Goal: Task Accomplishment & Management: Manage account settings

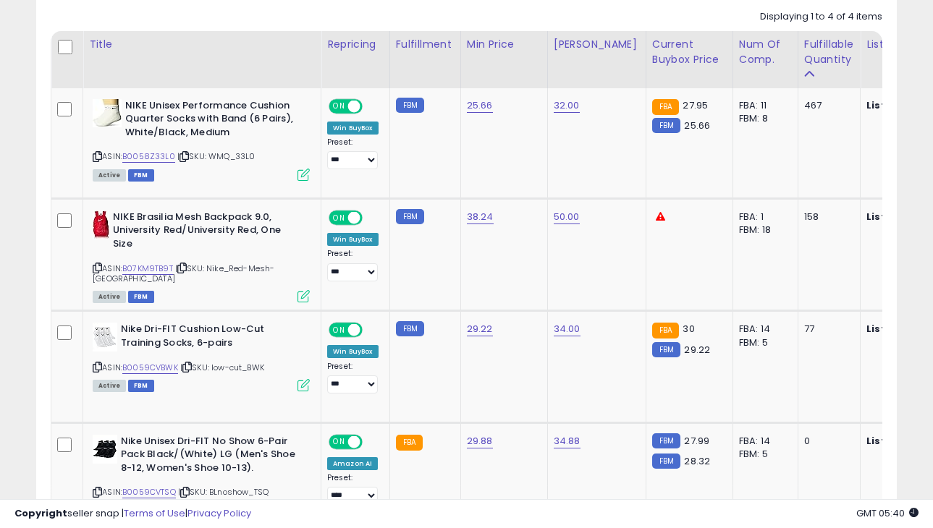
scroll to position [797, 0]
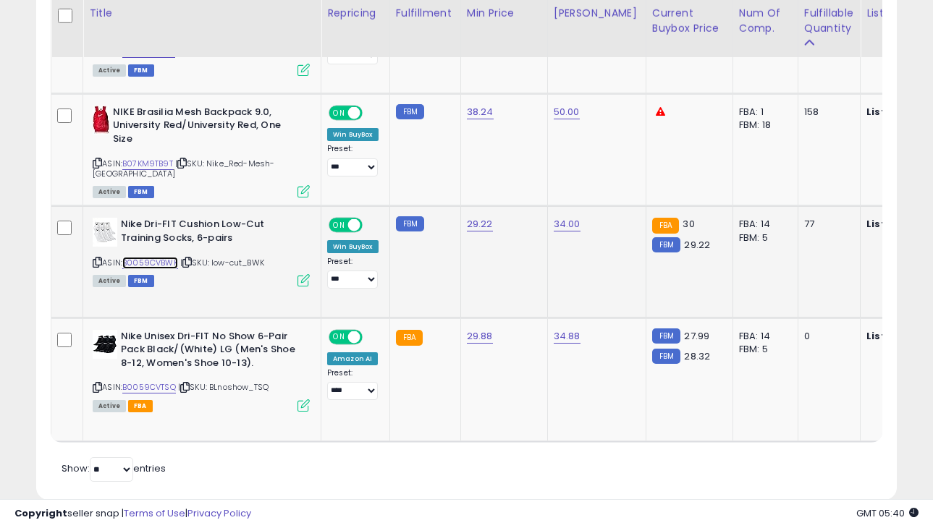
click at [161, 257] on link "B0059CVBWK" at bounding box center [150, 263] width 56 height 12
click at [174, 257] on link "B0059CVBWK" at bounding box center [150, 263] width 56 height 12
click at [481, 8] on link "29.22" at bounding box center [480, 0] width 26 height 14
type input "**"
click button "submit" at bounding box center [523, 178] width 25 height 22
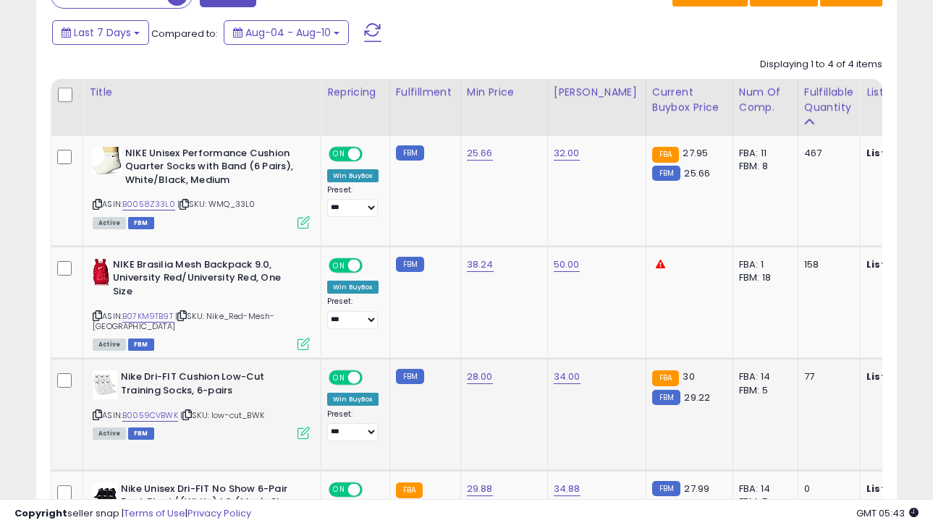
scroll to position [637, 0]
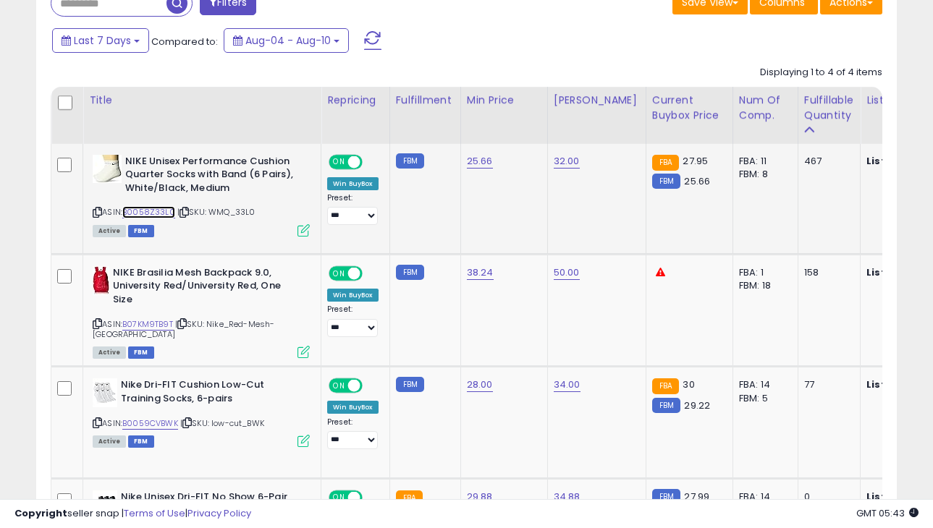
click at [164, 214] on link "B0058Z33L0" at bounding box center [148, 212] width 53 height 12
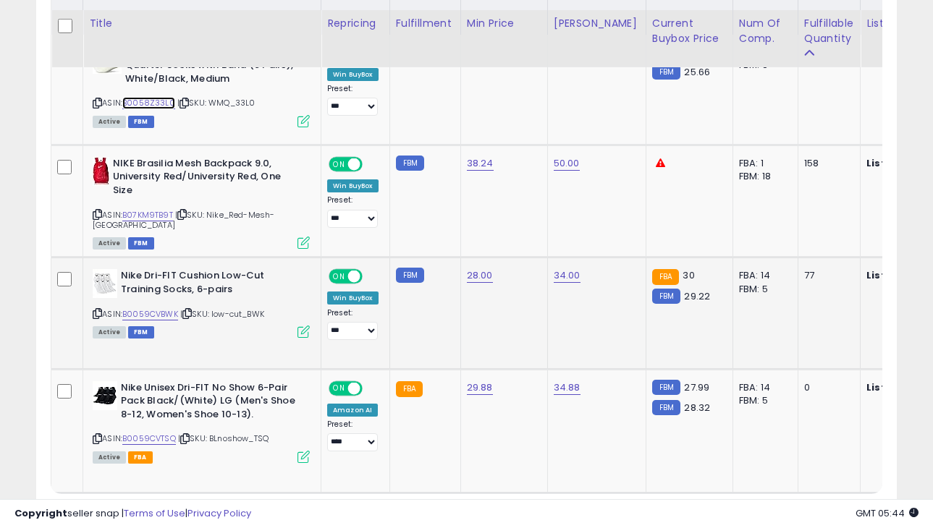
scroll to position [756, 0]
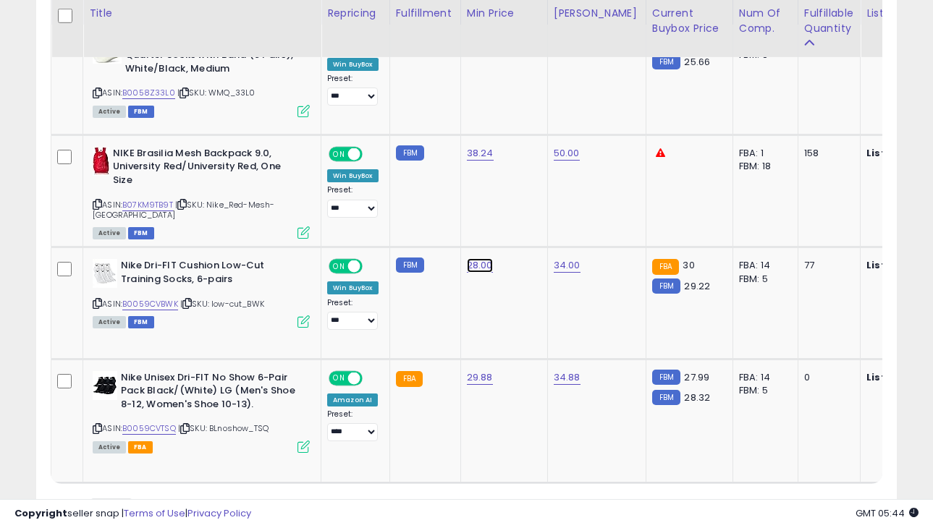
click at [472, 49] on link "28.00" at bounding box center [480, 42] width 26 height 14
type input "*****"
click button "submit" at bounding box center [524, 219] width 25 height 22
click at [155, 298] on link "B0059CVBWK" at bounding box center [150, 304] width 56 height 12
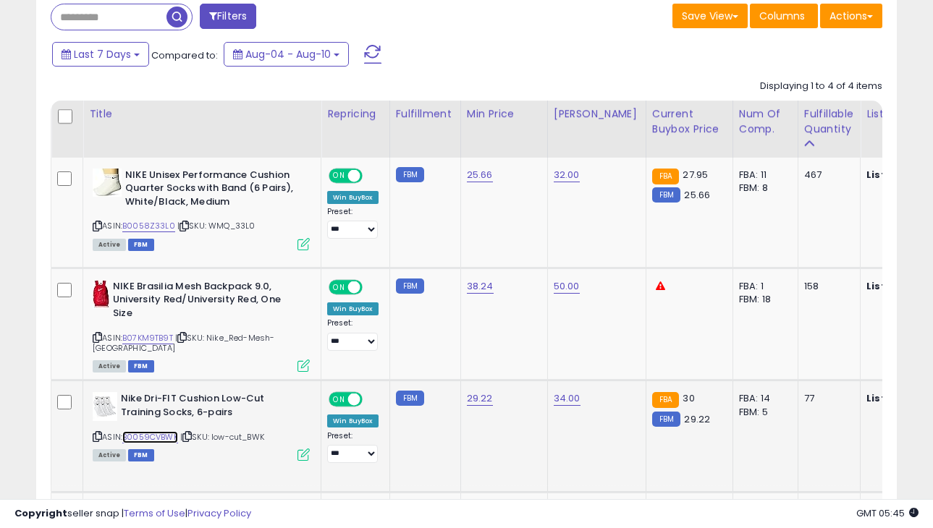
scroll to position [556, 0]
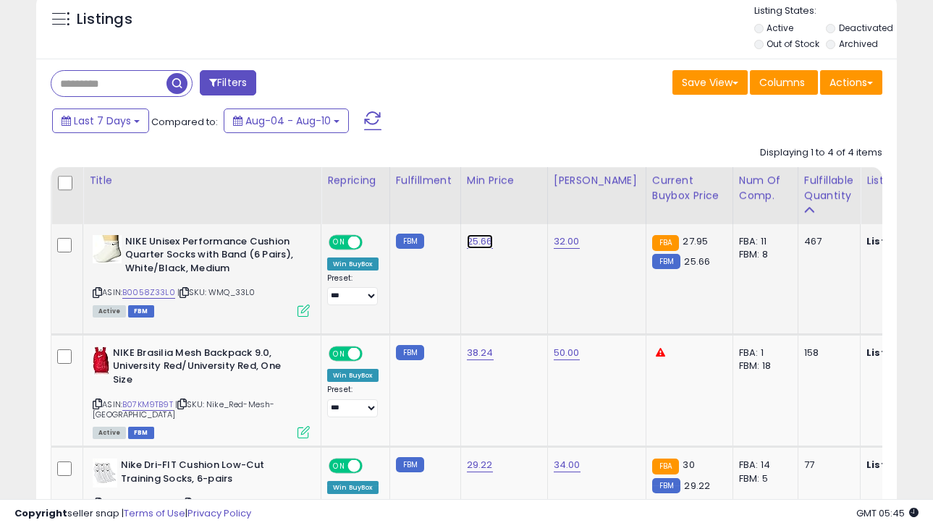
click at [488, 243] on link "25.66" at bounding box center [480, 241] width 26 height 14
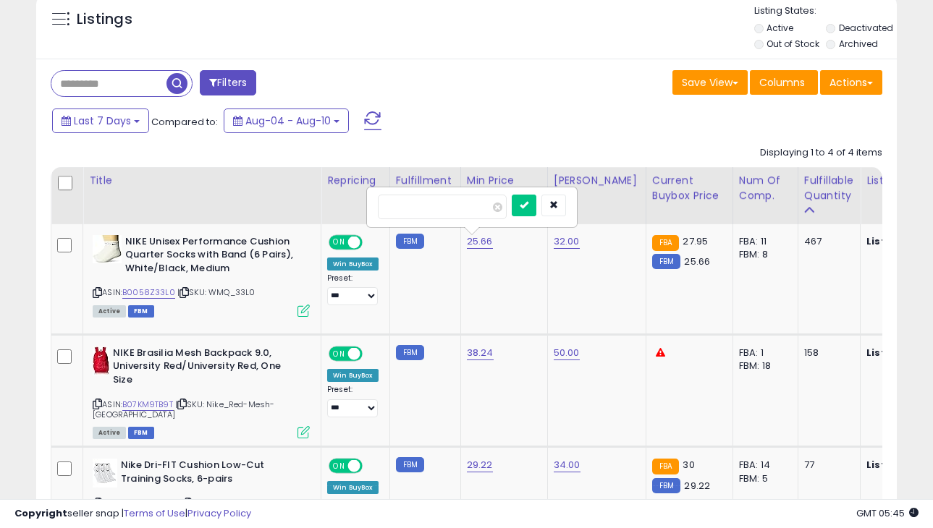
type input "**"
click at [563, 211] on button "button" at bounding box center [553, 206] width 25 height 22
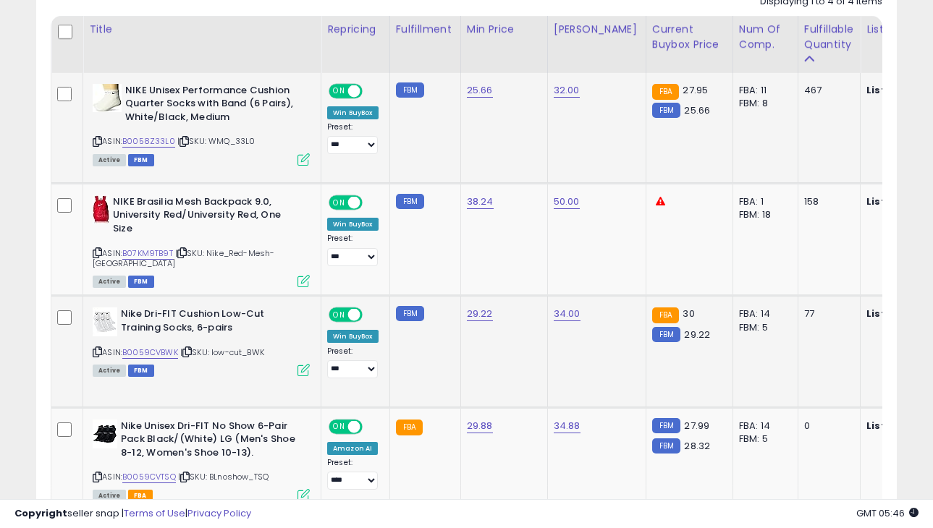
scroll to position [719, 0]
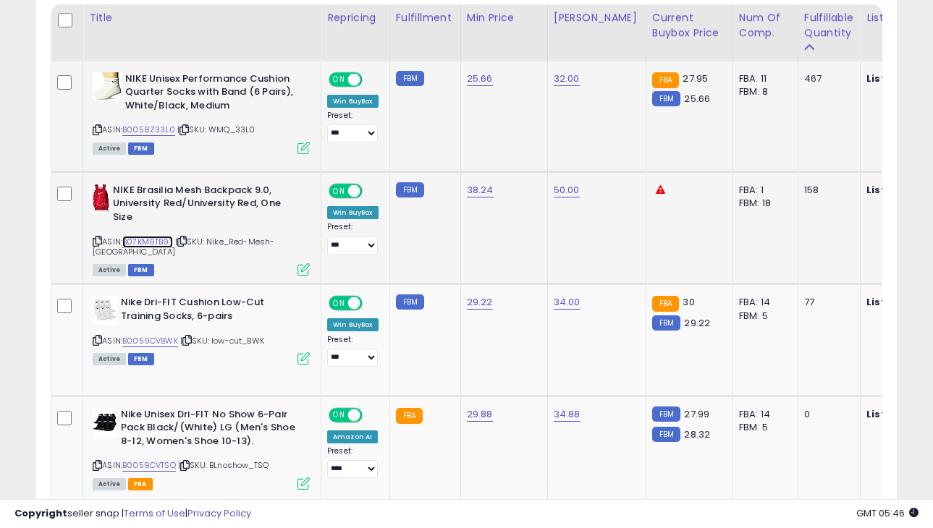
click at [165, 237] on link "B07KM9TB9T" at bounding box center [147, 242] width 51 height 12
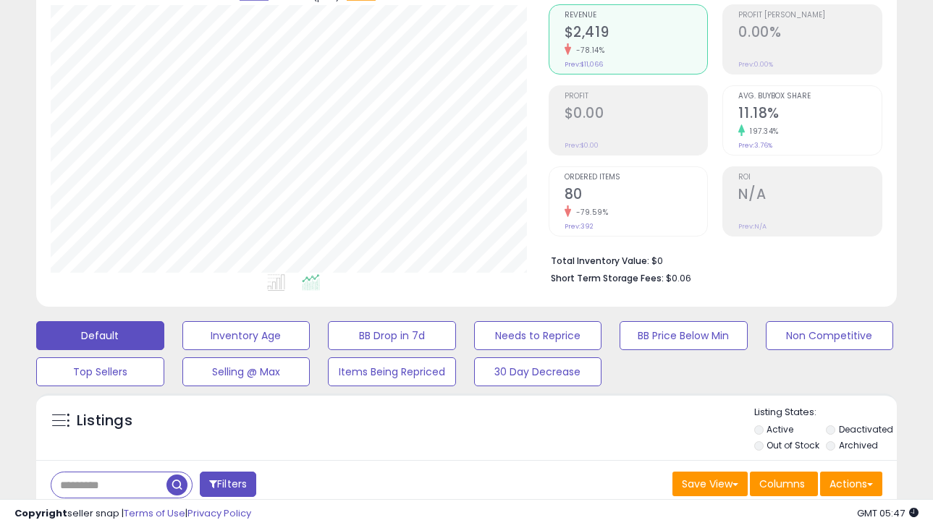
scroll to position [0, 0]
